Goal: Use online tool/utility: Utilize a website feature to perform a specific function

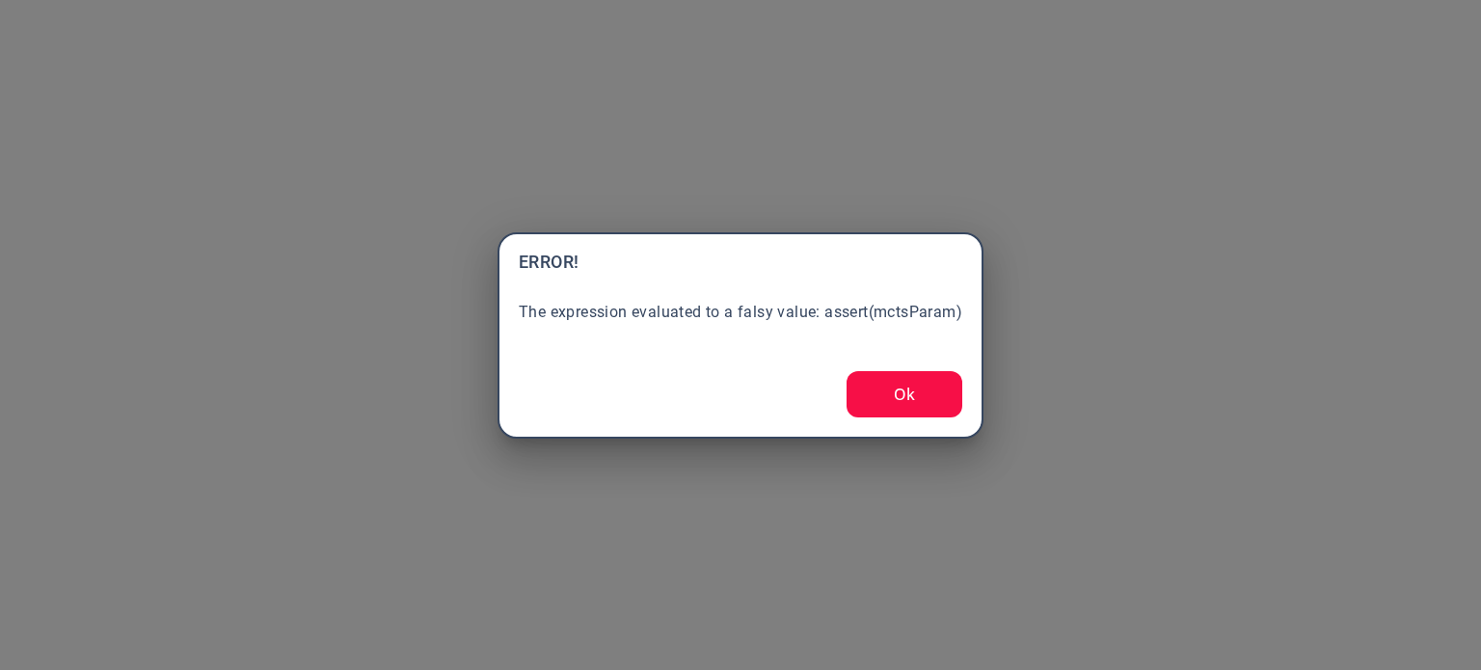
click at [887, 401] on button "Ok" at bounding box center [904, 394] width 116 height 46
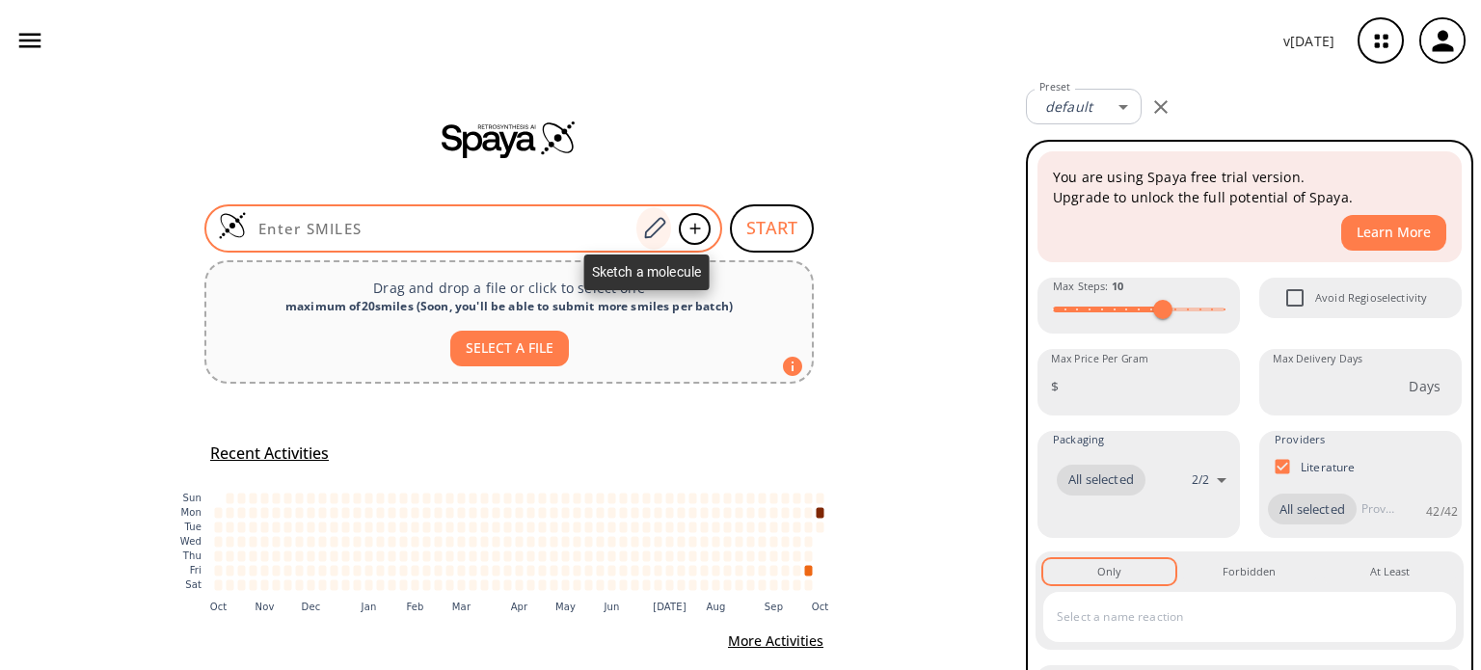
click at [652, 227] on icon at bounding box center [654, 228] width 26 height 25
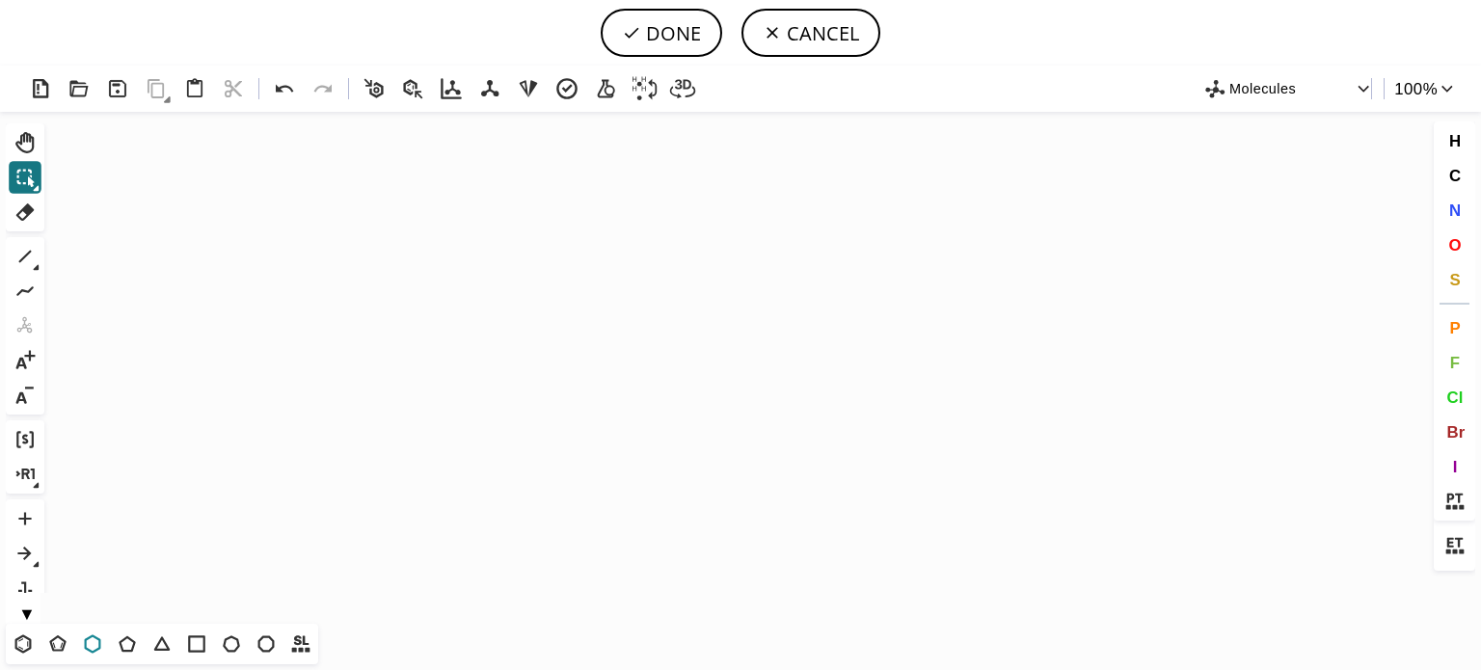
click at [96, 644] on icon at bounding box center [92, 643] width 25 height 25
click at [541, 408] on icon "Created with [PERSON_NAME] 2.3.0" at bounding box center [740, 368] width 1377 height 512
click at [128, 647] on icon at bounding box center [127, 643] width 25 height 25
click at [1454, 218] on span "N" at bounding box center [1454, 210] width 12 height 18
drag, startPoint x: 544, startPoint y: 449, endPoint x: 533, endPoint y: 419, distance: 31.7
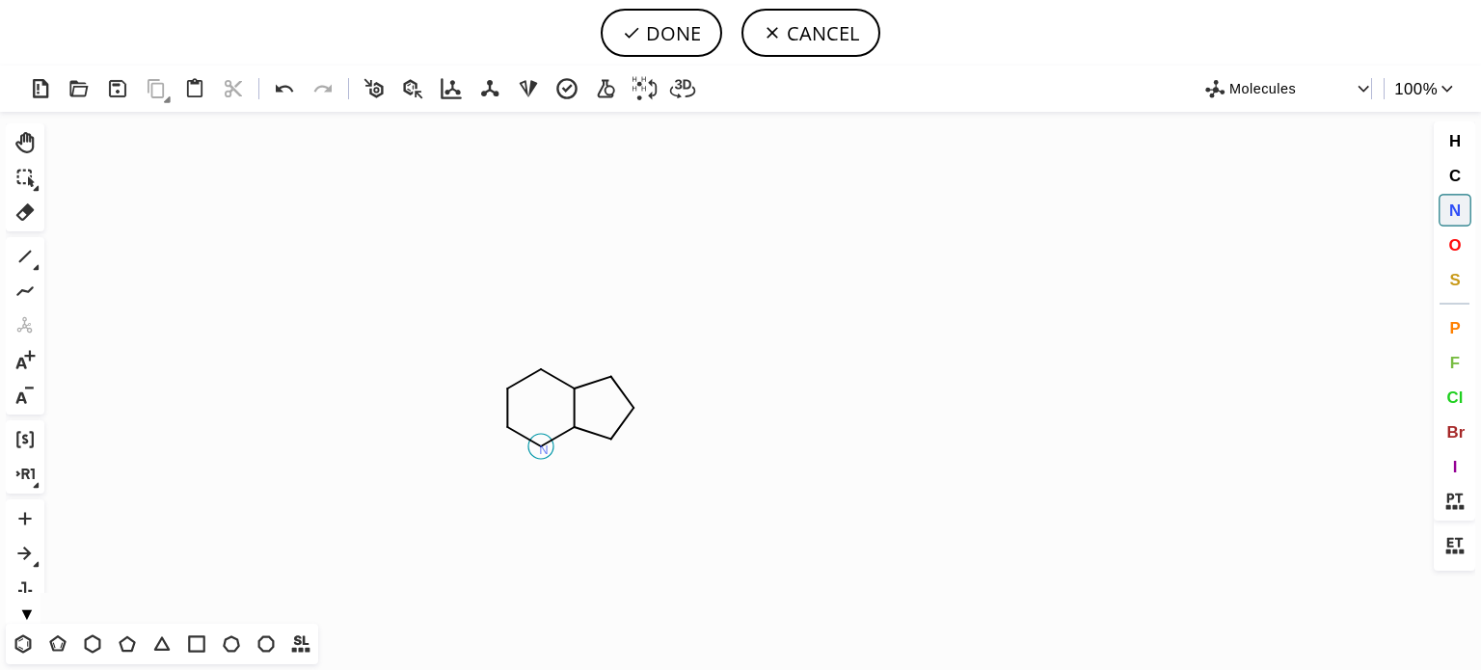
click at [544, 448] on tspan "N" at bounding box center [544, 449] width 10 height 14
click at [511, 394] on tspan "N" at bounding box center [511, 395] width 10 height 14
click at [608, 388] on tspan "N" at bounding box center [608, 388] width 10 height 14
click at [610, 447] on tspan "N" at bounding box center [610, 448] width 10 height 14
click at [21, 255] on icon at bounding box center [25, 256] width 25 height 25
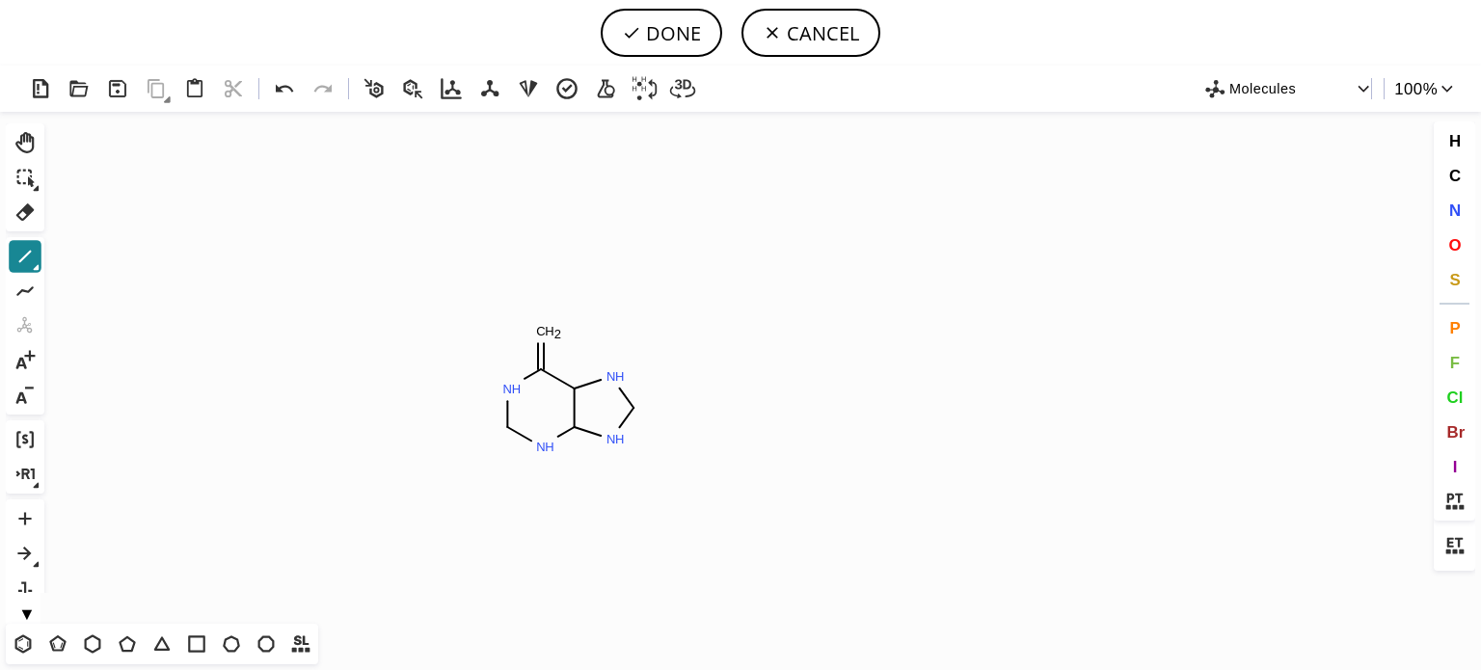
click at [20, 269] on icon at bounding box center [25, 256] width 25 height 25
click at [24, 254] on icon at bounding box center [25, 256] width 25 height 25
drag, startPoint x: 1450, startPoint y: 242, endPoint x: 1430, endPoint y: 236, distance: 21.1
click at [1450, 242] on span "O" at bounding box center [1454, 244] width 13 height 18
click at [553, 333] on tspan "O" at bounding box center [554, 333] width 10 height 14
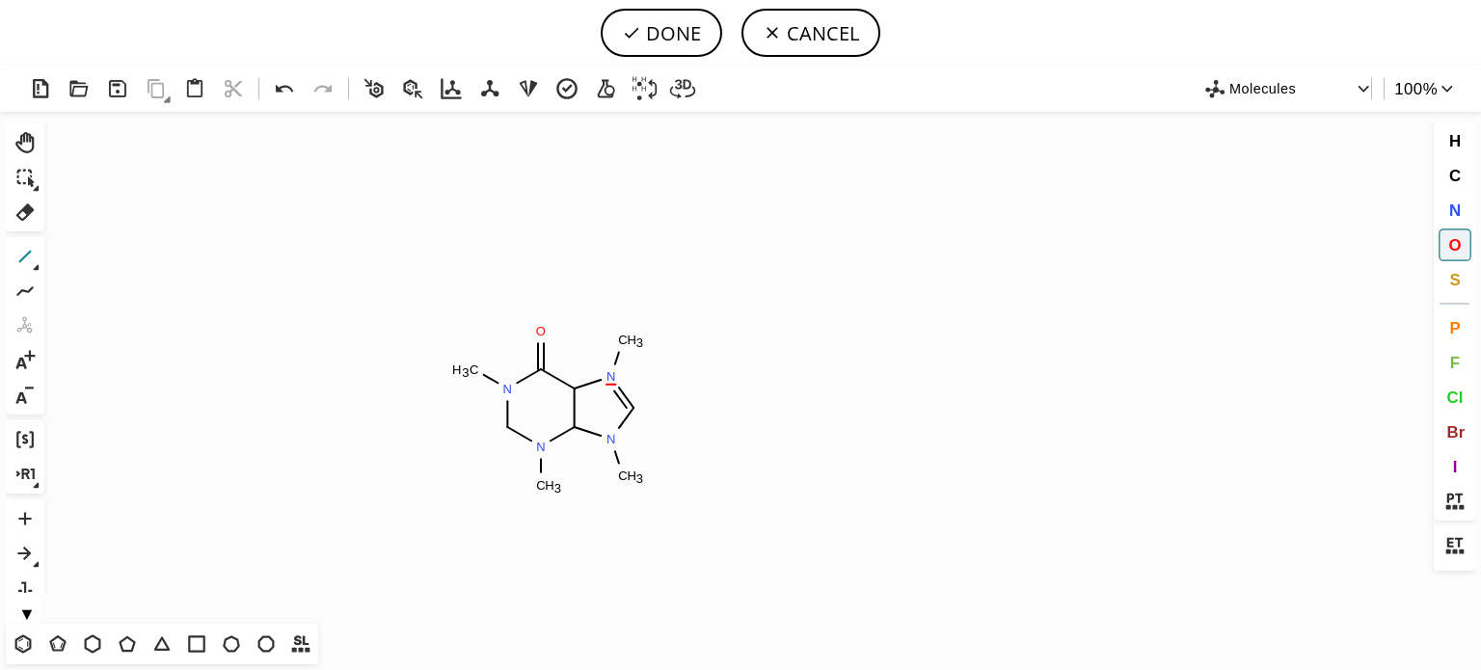
click at [22, 255] on icon at bounding box center [25, 256] width 25 height 25
click at [1458, 243] on span "O" at bounding box center [1454, 244] width 13 height 18
click at [463, 451] on tspan "O" at bounding box center [463, 451] width 10 height 14
click at [31, 208] on icon at bounding box center [25, 211] width 18 height 17
click at [629, 340] on tspan "H" at bounding box center [632, 340] width 10 height 14
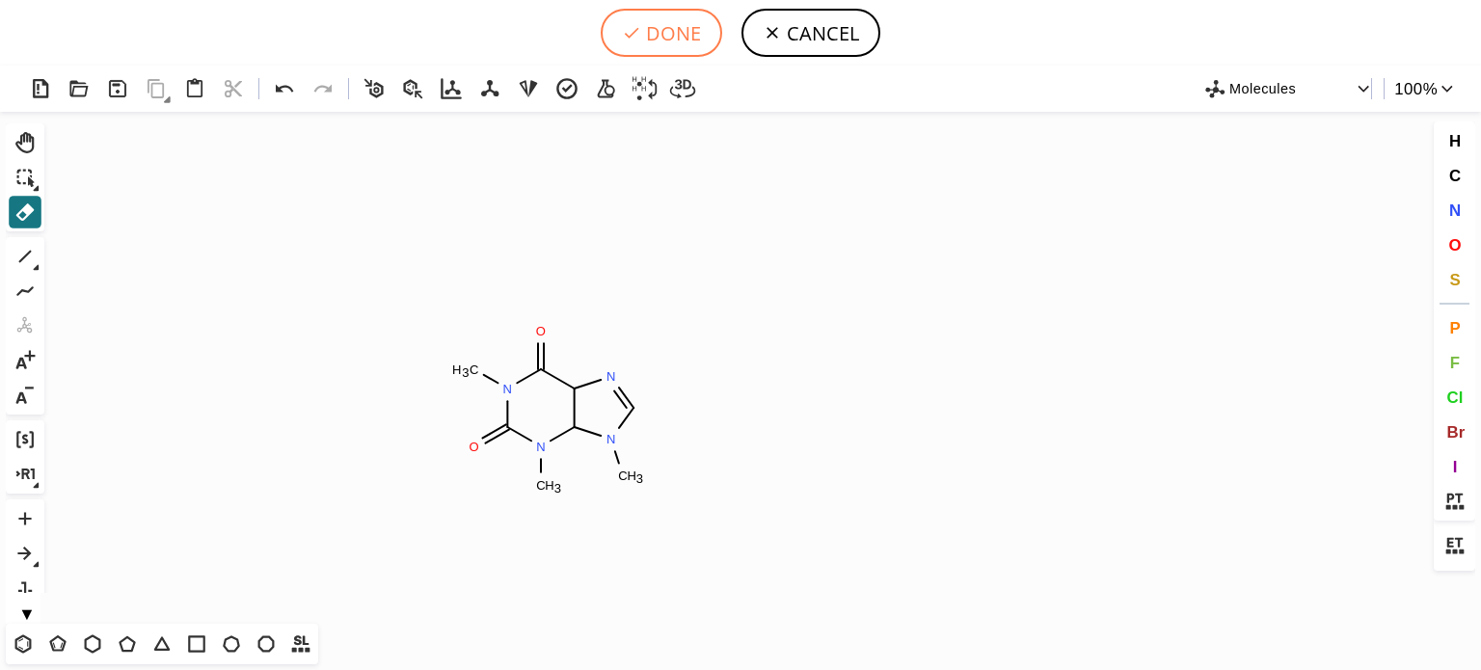
click at [686, 35] on button "DONE" at bounding box center [661, 33] width 121 height 48
type input "N1(C)C(=O)N(C)C2N(C)C=NC2C1=O"
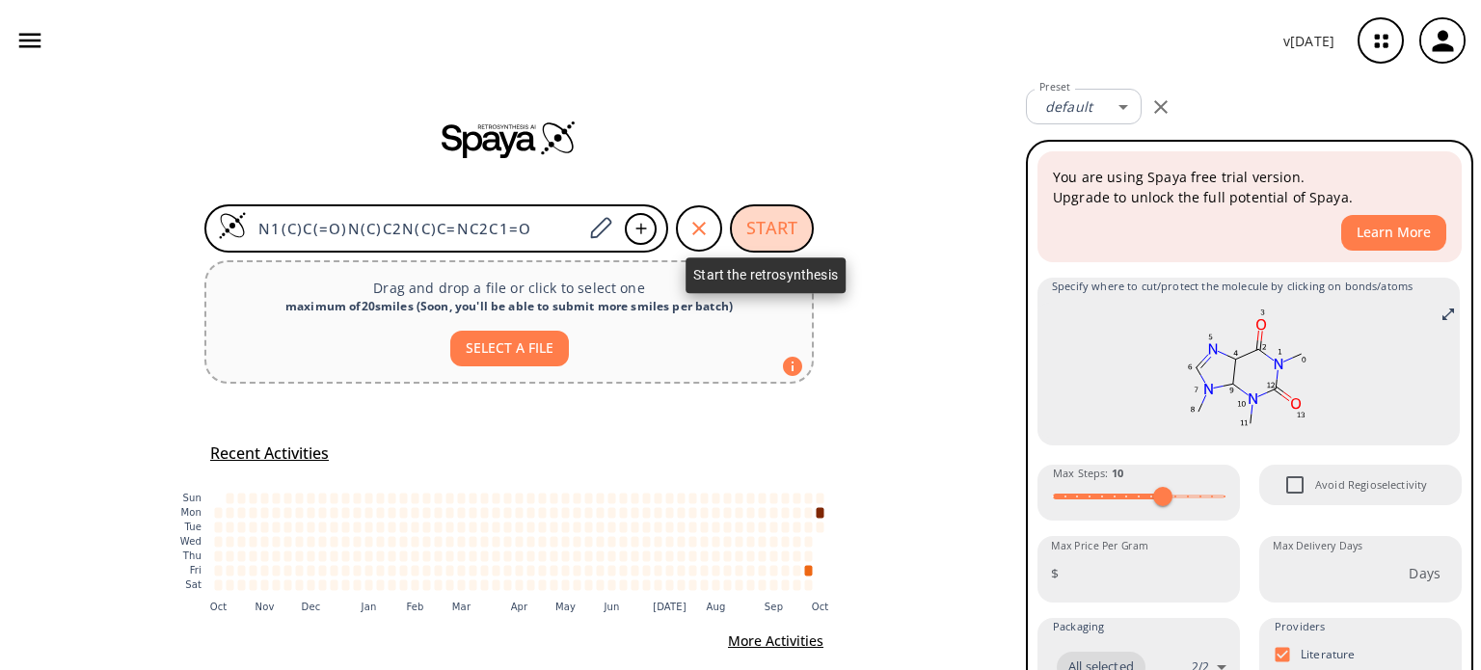
click at [762, 231] on button "START" at bounding box center [772, 228] width 84 height 48
